Goal: Task Accomplishment & Management: Manage account settings

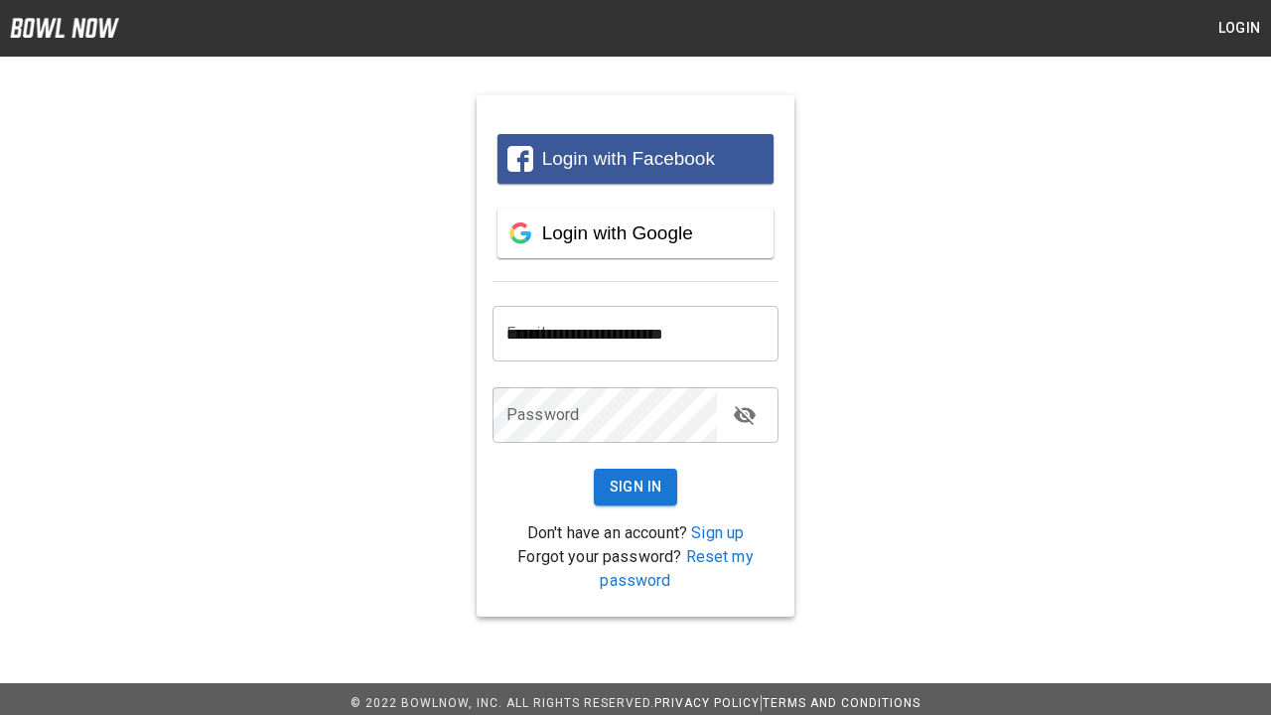
type input "**********"
click at [635, 486] on button "Sign In" at bounding box center [636, 487] width 84 height 37
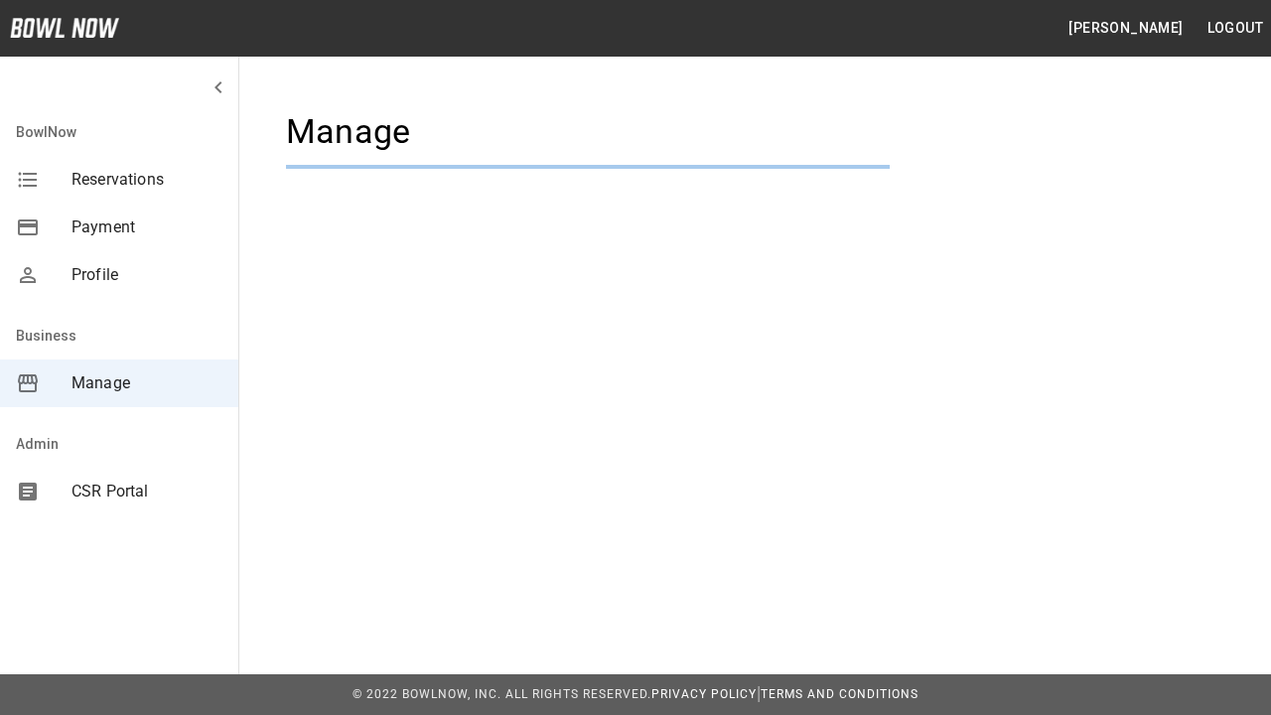
click at [119, 383] on span "Manage" at bounding box center [146, 383] width 151 height 24
